Goal: Check status: Check status

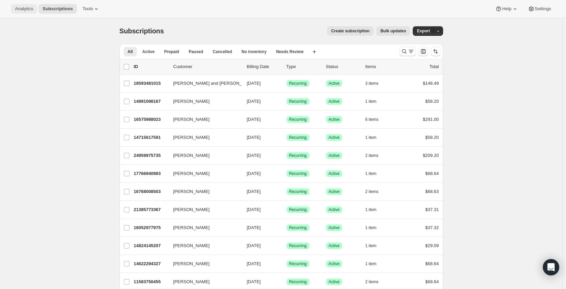
click at [26, 9] on span "Analytics" at bounding box center [24, 8] width 18 height 5
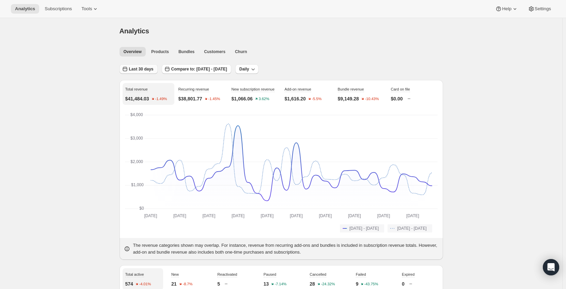
click at [139, 68] on span "Last 30 days" at bounding box center [141, 68] width 25 height 5
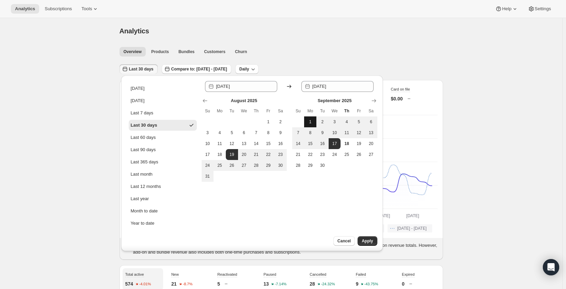
click at [313, 120] on span "1" at bounding box center [310, 121] width 7 height 5
type input "[DATE]"
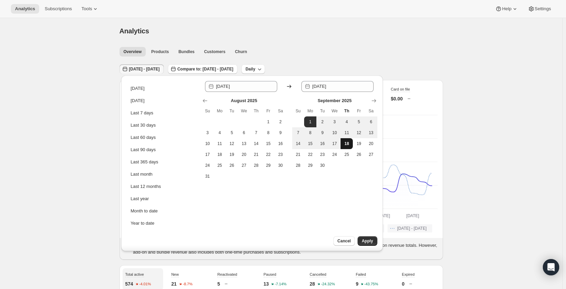
click at [347, 144] on span "18" at bounding box center [347, 143] width 7 height 5
type input "[DATE]"
click at [373, 241] on span "Apply" at bounding box center [367, 241] width 11 height 5
